Goal: Task Accomplishment & Management: Manage account settings

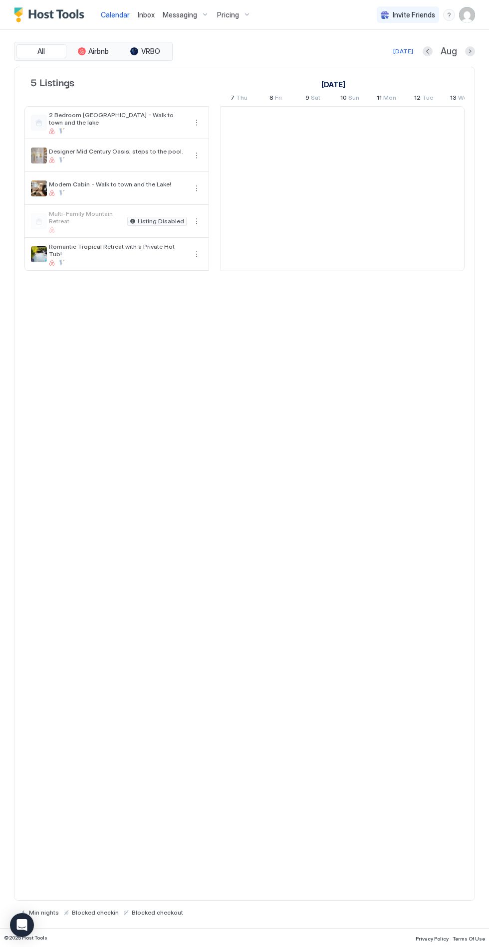
scroll to position [0, 554]
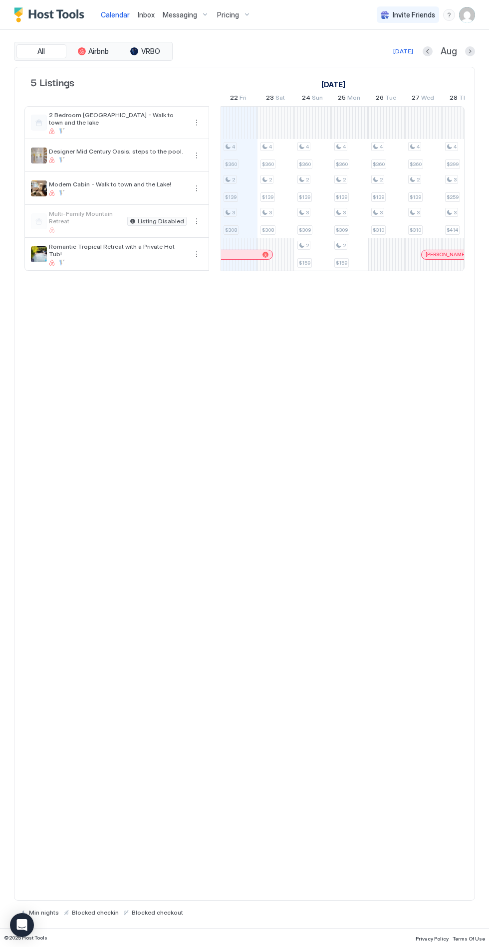
click at [103, 186] on span "Modern Cabin - Walk to town and the Lake!" at bounding box center [118, 183] width 138 height 7
click at [132, 190] on div at bounding box center [118, 193] width 138 height 6
click at [194, 190] on button "More options" at bounding box center [196, 188] width 12 height 12
click at [187, 10] on div at bounding box center [244, 473] width 489 height 947
click at [177, 15] on span "Messaging" at bounding box center [180, 14] width 34 height 9
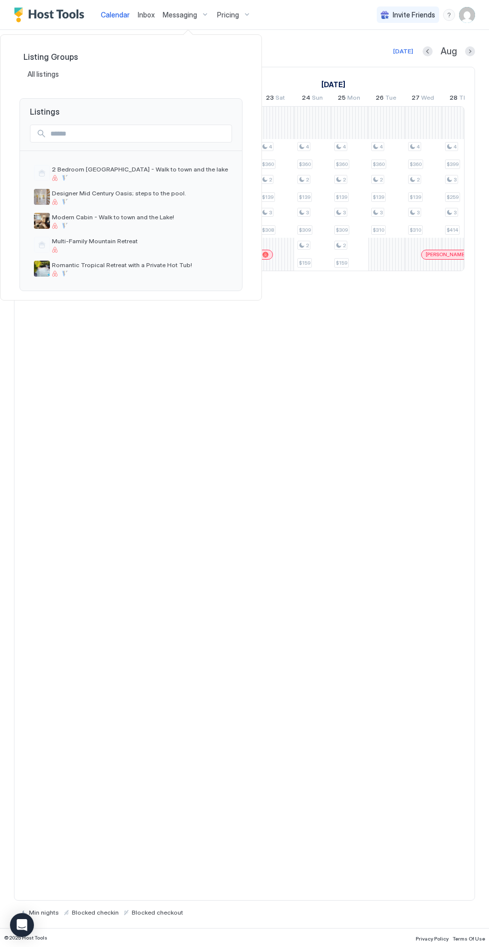
click at [192, 19] on div at bounding box center [244, 473] width 489 height 947
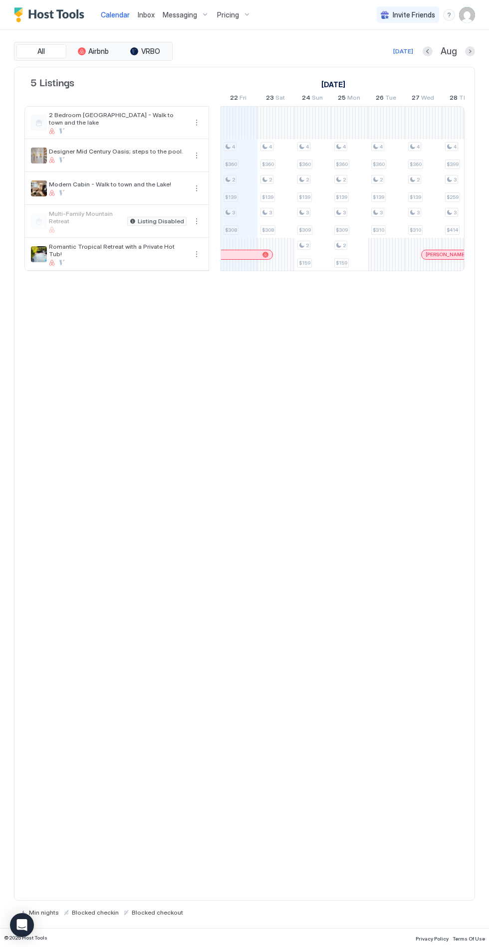
click at [191, 3] on button "Messaging" at bounding box center [186, 14] width 54 height 29
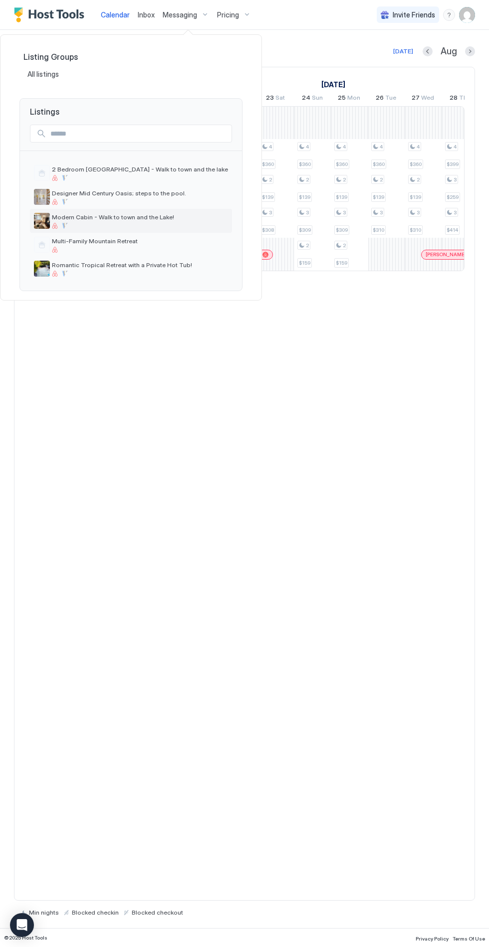
click at [94, 221] on div "Modern Cabin - Walk to town and the Lake!" at bounding box center [140, 220] width 176 height 15
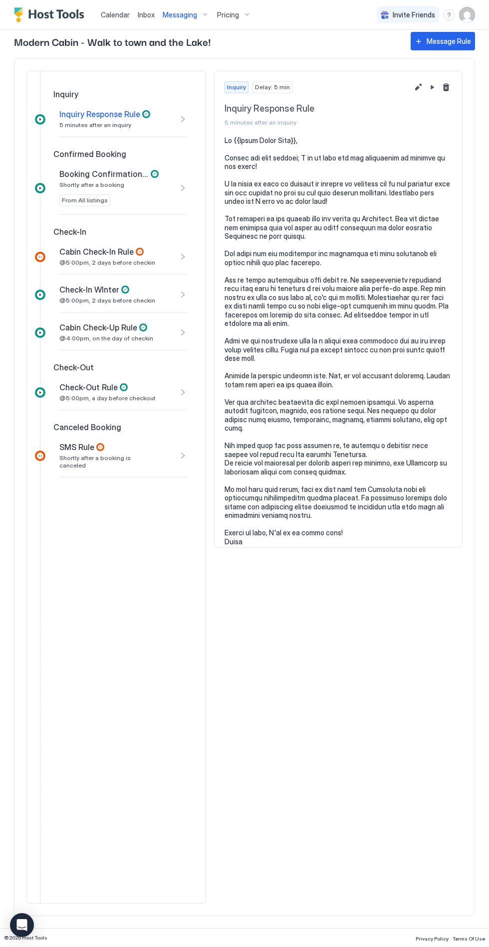
click at [88, 248] on span "Cabin Check-In Rule" at bounding box center [96, 252] width 74 height 10
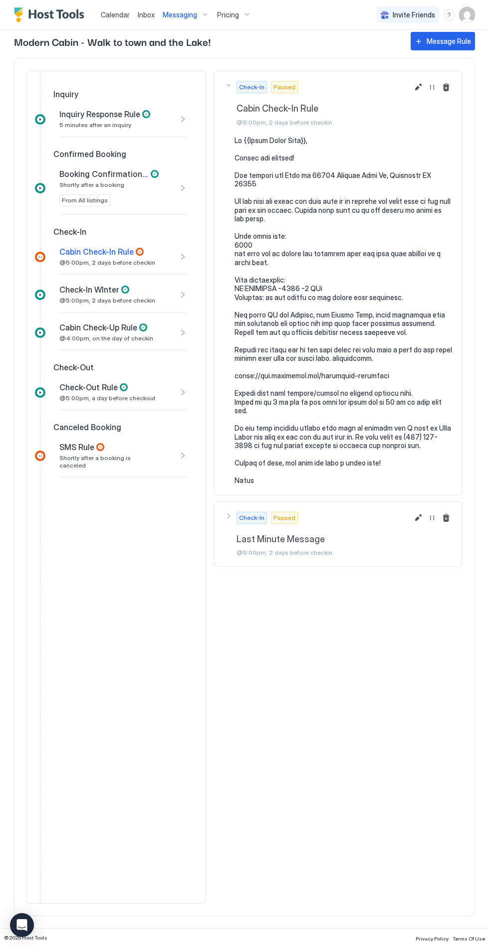
click at [111, 14] on span "Calendar" at bounding box center [115, 14] width 29 height 8
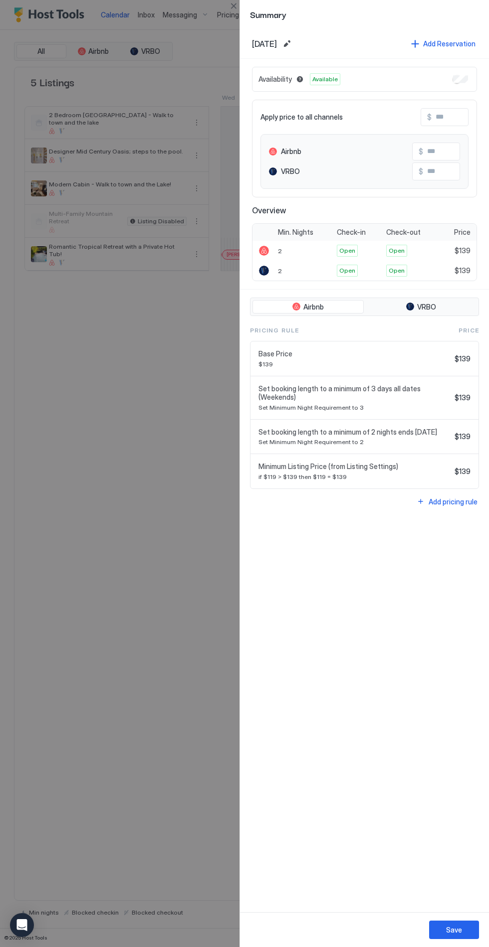
click at [263, 52] on div "Aug, 23rd 2025 Add Reservation" at bounding box center [364, 44] width 249 height 30
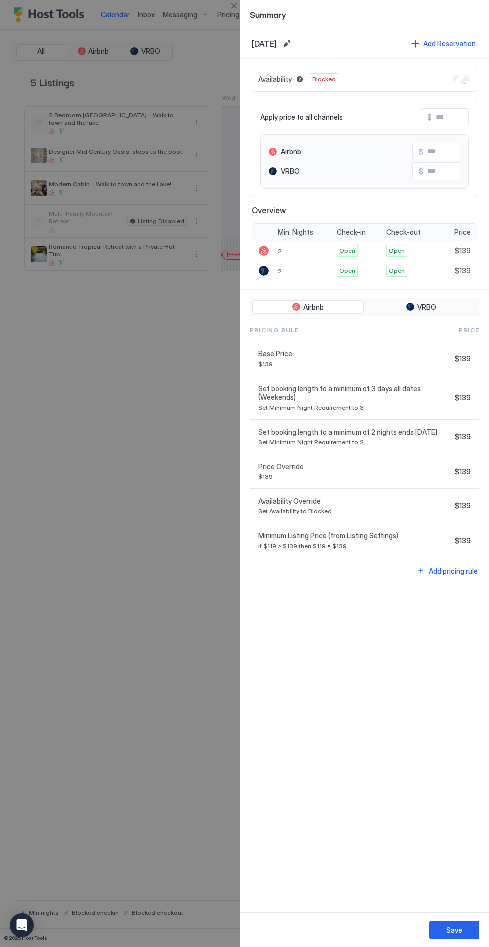
click at [456, 934] on div "Save" at bounding box center [454, 930] width 16 height 10
click at [468, 934] on button "Save" at bounding box center [454, 930] width 50 height 18
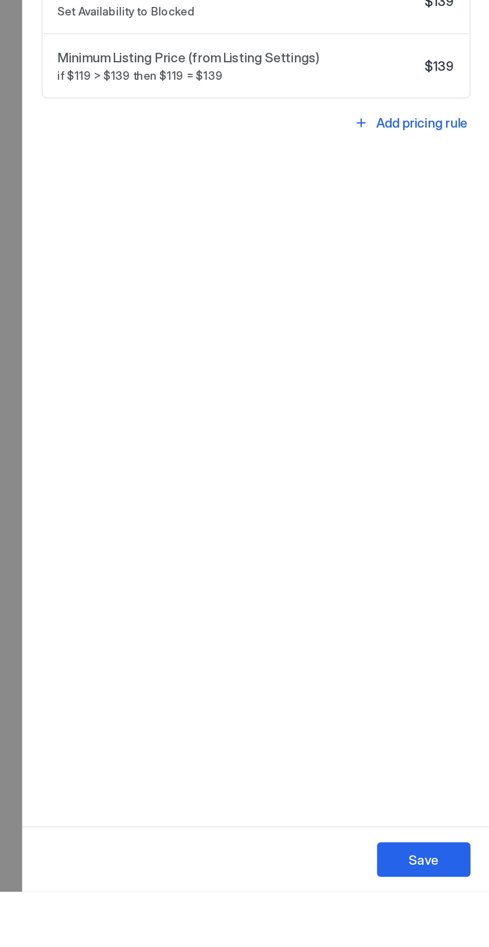
click at [455, 931] on div "Save" at bounding box center [454, 930] width 16 height 10
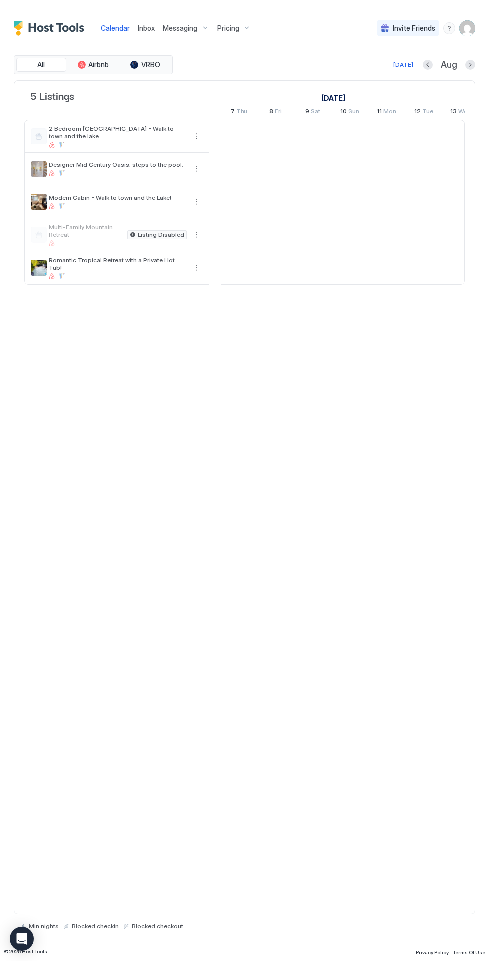
scroll to position [0, 554]
